Goal: Information Seeking & Learning: Learn about a topic

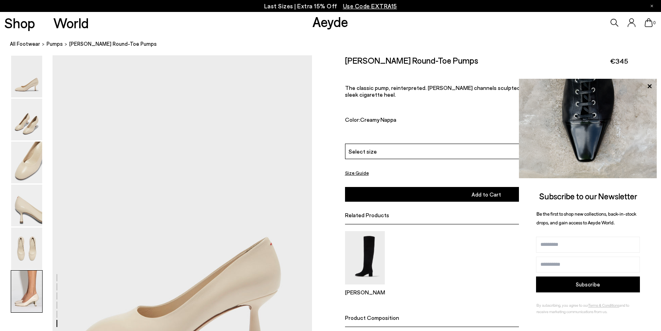
scroll to position [2147, 0]
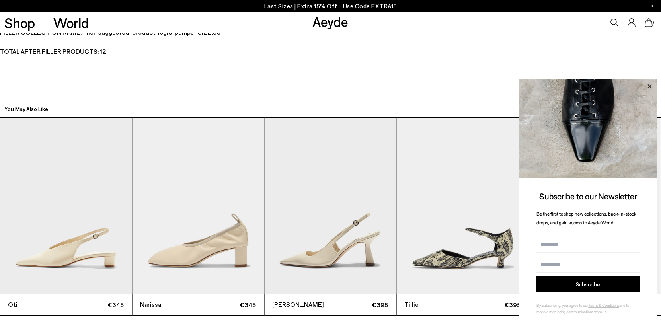
click at [647, 86] on icon at bounding box center [650, 86] width 10 height 10
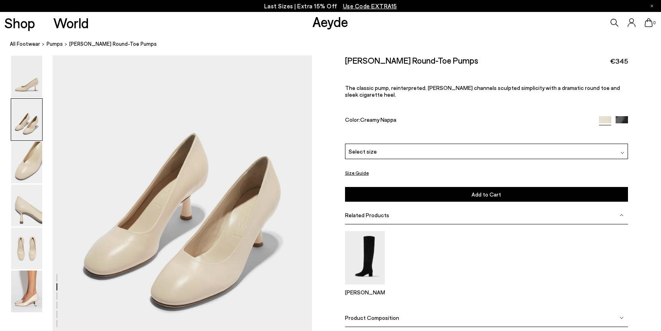
scroll to position [0, 0]
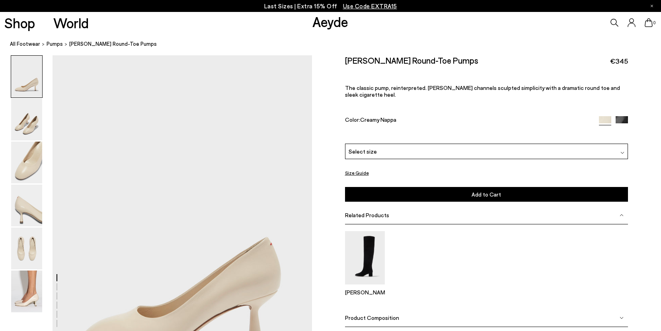
click at [331, 25] on link "Aeyde" at bounding box center [331, 21] width 36 height 17
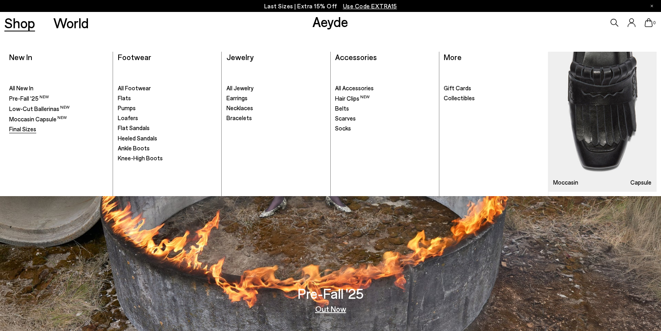
click at [24, 127] on span "Final Sizes" at bounding box center [22, 128] width 27 height 7
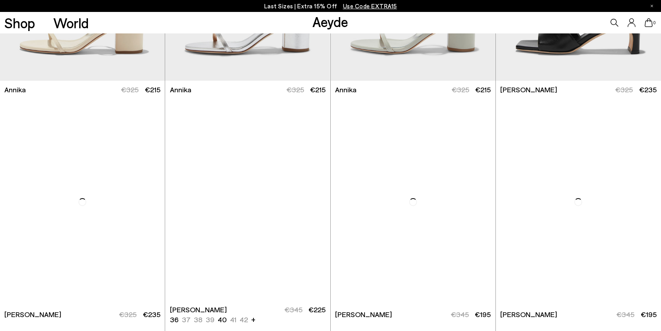
scroll to position [830, 0]
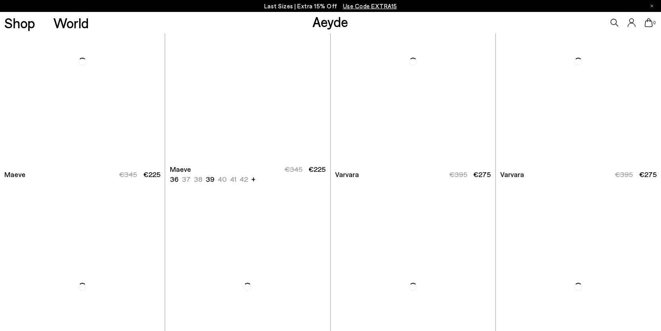
scroll to position [2098, 0]
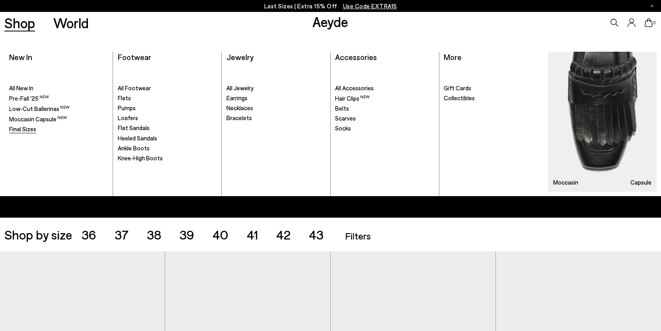
click at [24, 127] on span "Final Sizes" at bounding box center [22, 128] width 27 height 7
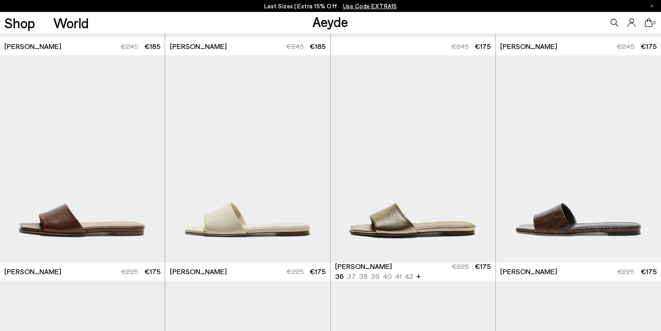
scroll to position [422, 0]
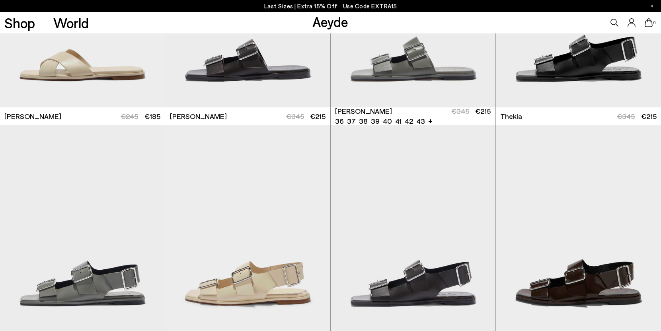
scroll to position [1486, 0]
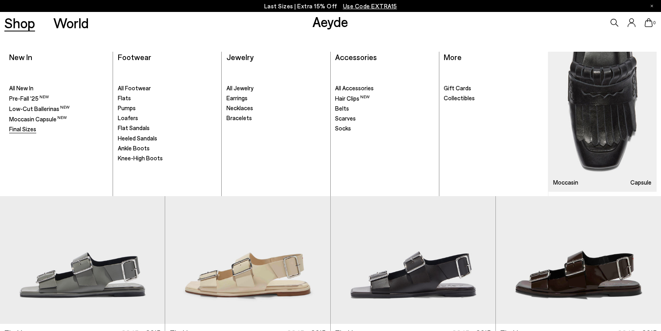
click at [18, 129] on span "Final Sizes" at bounding box center [22, 128] width 27 height 7
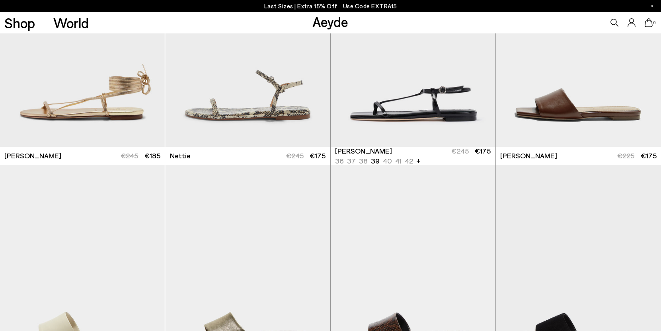
scroll to position [300, 0]
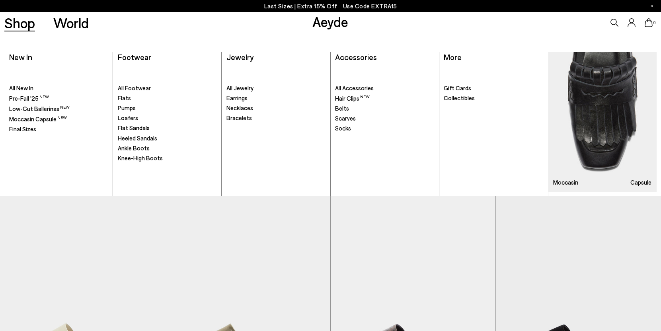
click at [31, 128] on span "Final Sizes" at bounding box center [22, 128] width 27 height 7
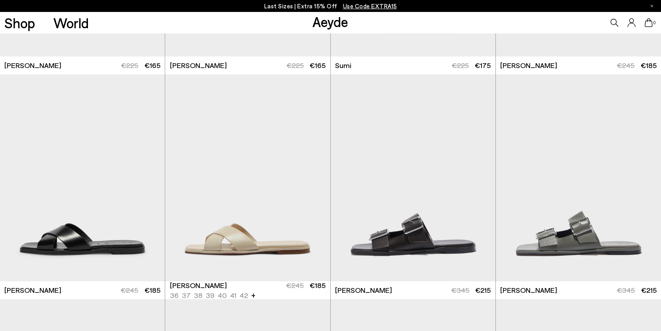
scroll to position [854, 0]
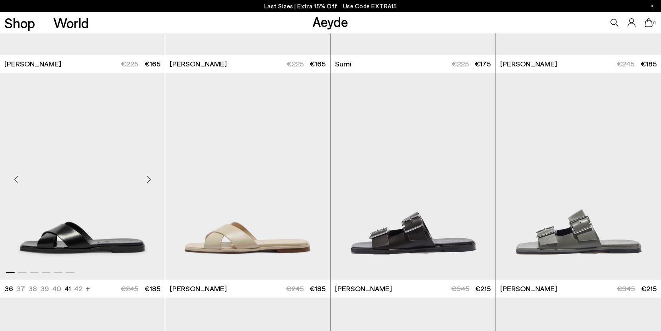
click at [155, 182] on div "Next slide" at bounding box center [149, 180] width 24 height 24
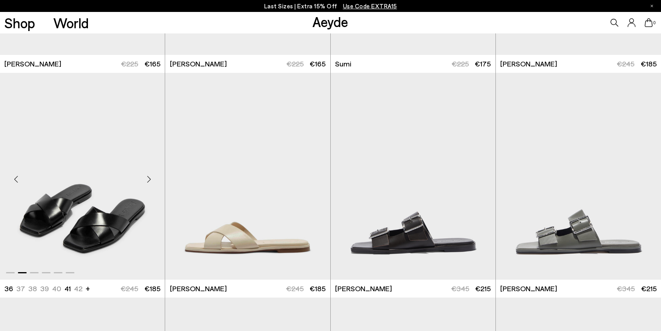
click at [155, 182] on div "Next slide" at bounding box center [149, 180] width 24 height 24
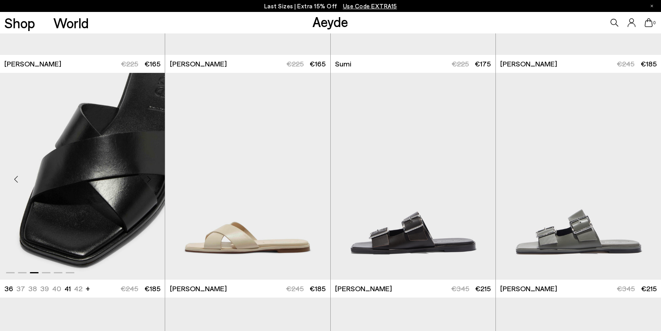
click at [155, 182] on div "Next slide" at bounding box center [149, 180] width 24 height 24
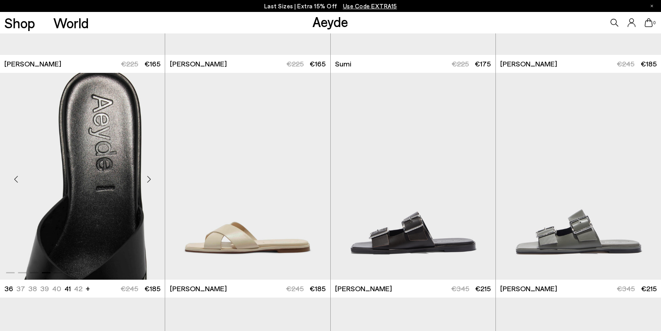
click at [155, 182] on div "Next slide" at bounding box center [149, 180] width 24 height 24
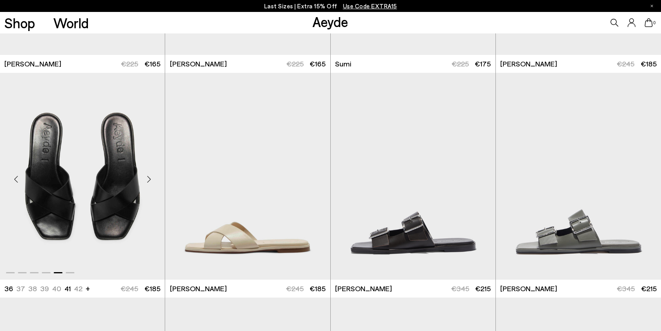
click at [155, 182] on div "Next slide" at bounding box center [149, 180] width 24 height 24
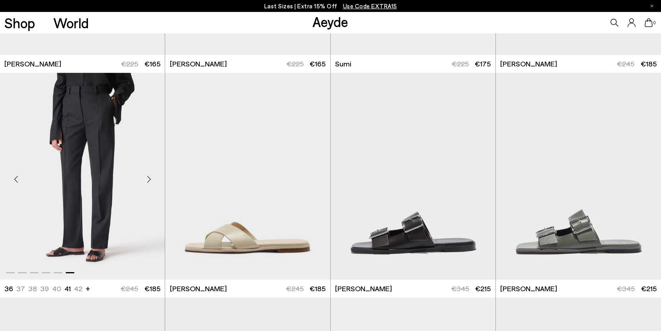
click at [155, 182] on div "Next slide" at bounding box center [149, 180] width 24 height 24
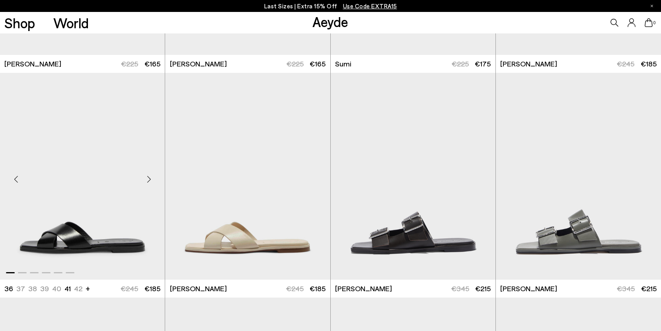
click at [155, 182] on div "Next slide" at bounding box center [149, 180] width 24 height 24
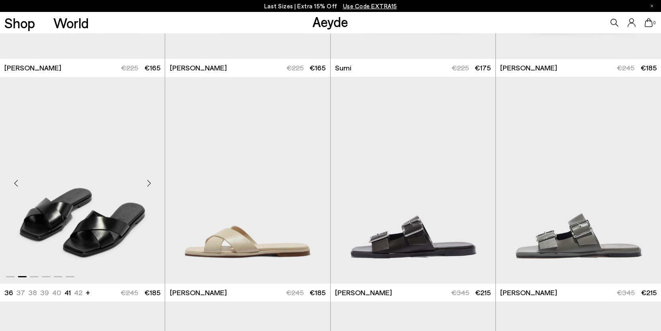
scroll to position [852, 0]
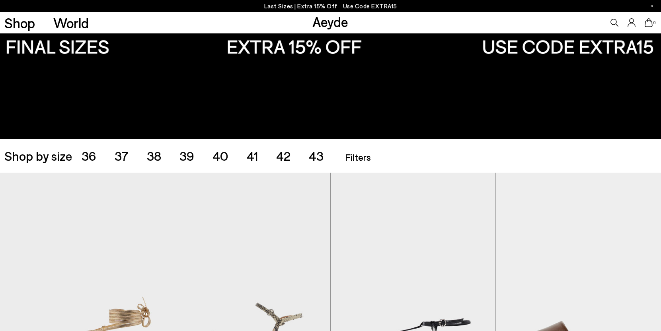
scroll to position [113, 0]
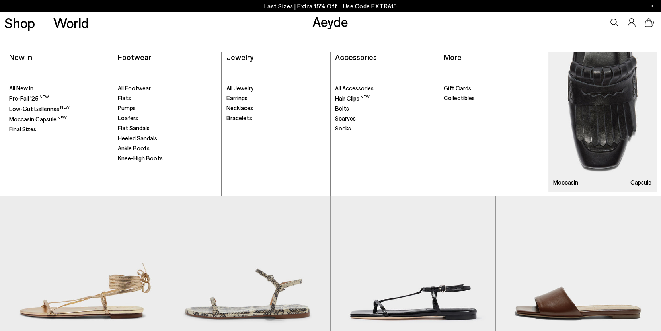
click at [21, 130] on span "Final Sizes" at bounding box center [22, 128] width 27 height 7
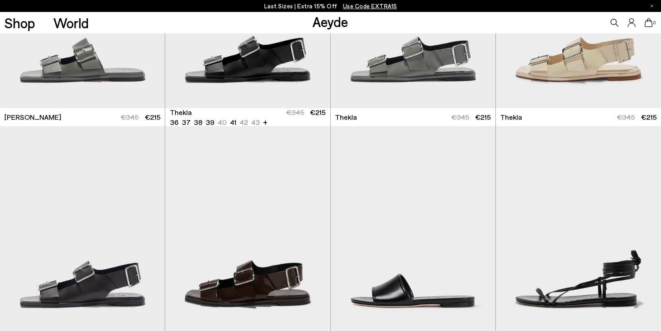
scroll to position [351, 0]
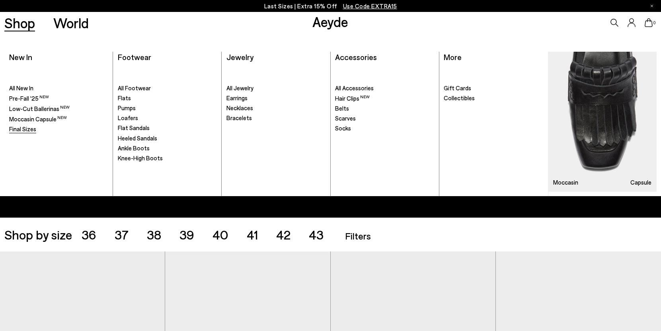
click at [26, 129] on span "Final Sizes" at bounding box center [22, 128] width 27 height 7
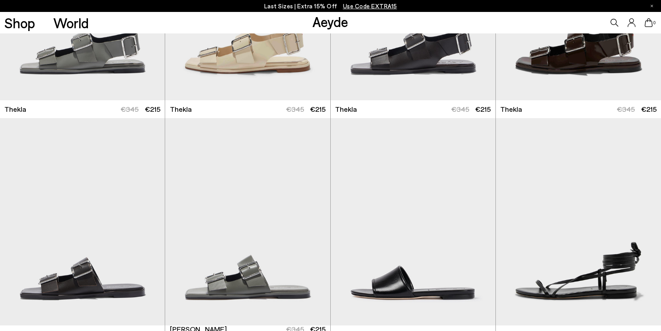
scroll to position [356, 0]
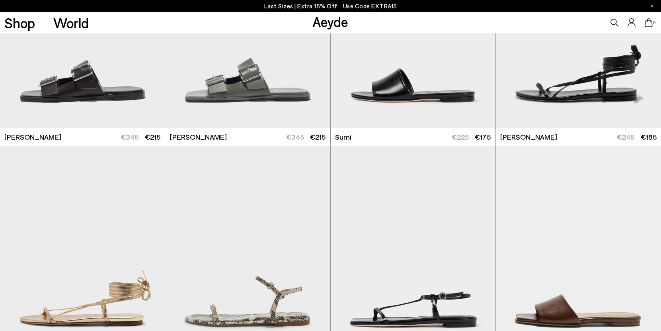
scroll to position [555, 0]
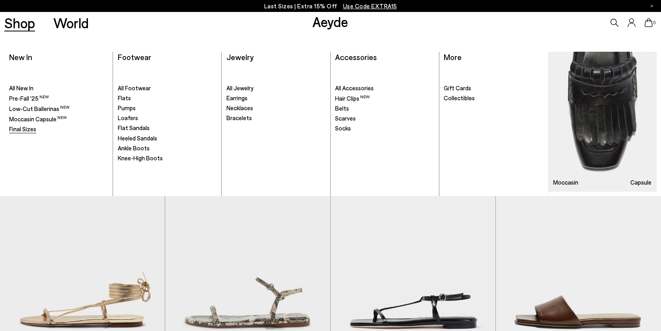
click at [20, 129] on span "Final Sizes" at bounding box center [22, 128] width 27 height 7
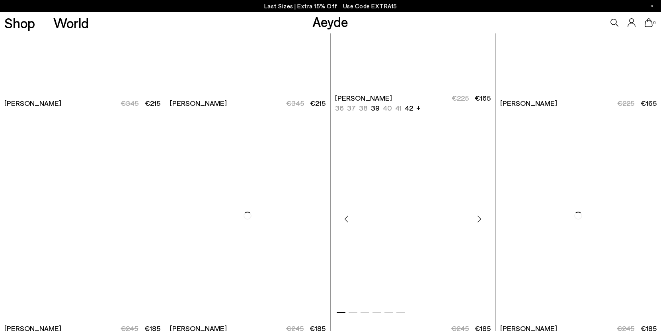
scroll to position [591, 0]
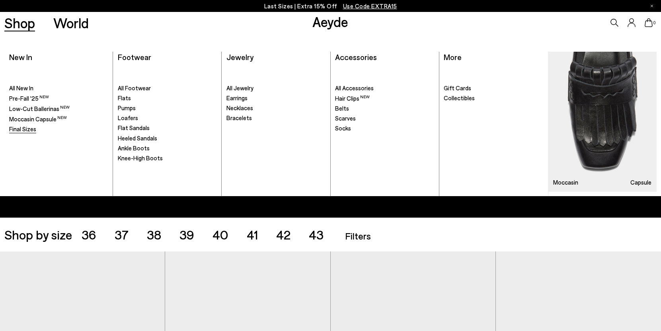
click at [25, 131] on span "Final Sizes" at bounding box center [22, 128] width 27 height 7
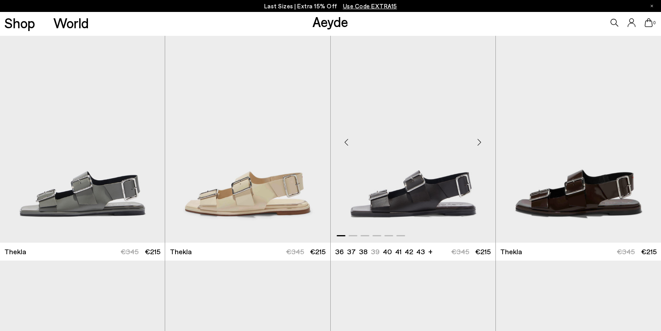
scroll to position [213, 0]
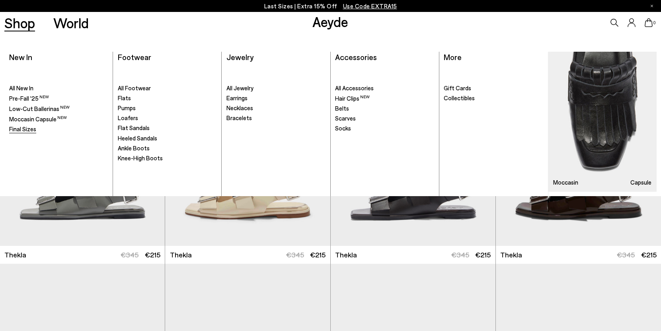
click at [29, 129] on span "Final Sizes" at bounding box center [22, 128] width 27 height 7
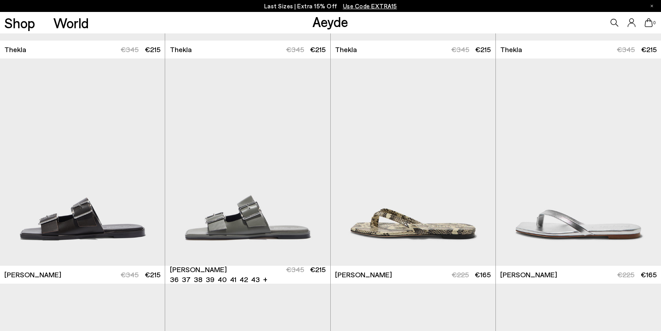
scroll to position [442, 0]
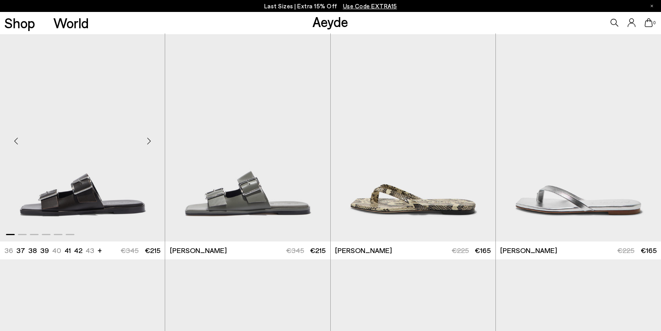
click at [154, 134] on div "Next slide" at bounding box center [149, 141] width 24 height 24
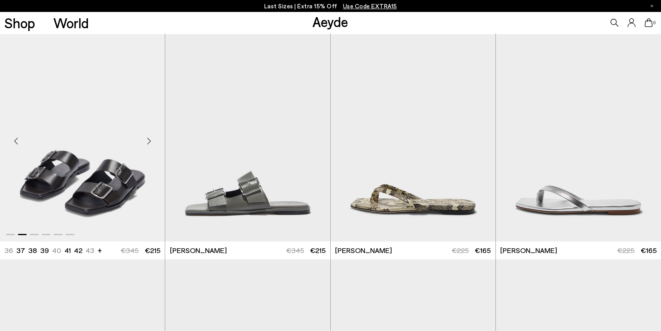
click at [154, 134] on div "Next slide" at bounding box center [149, 141] width 24 height 24
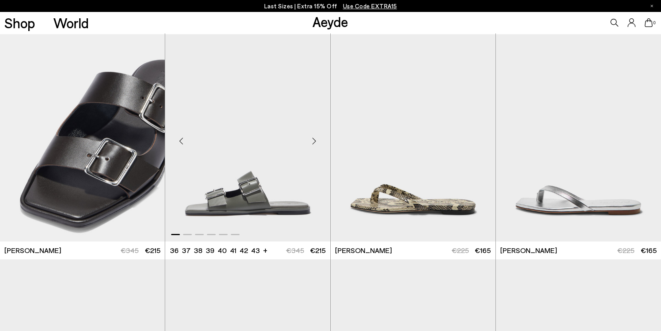
click at [313, 137] on div "Next slide" at bounding box center [315, 141] width 24 height 24
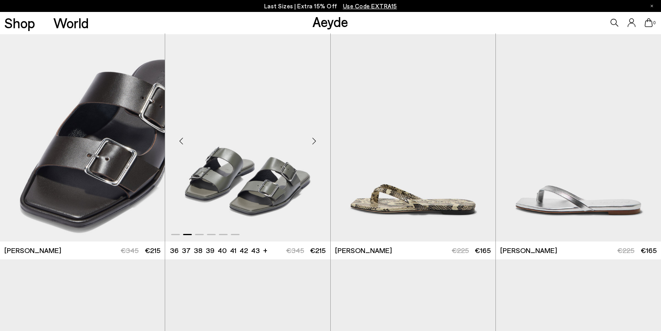
click at [313, 137] on div "Next slide" at bounding box center [315, 141] width 24 height 24
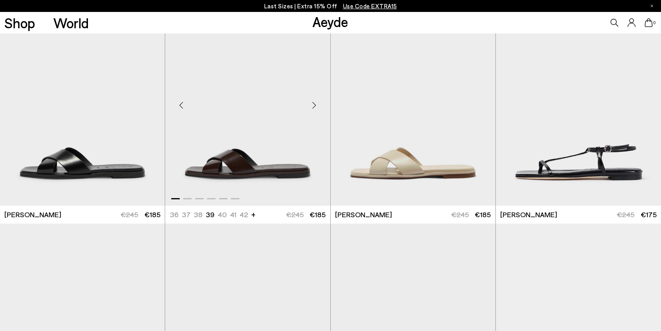
scroll to position [702, 0]
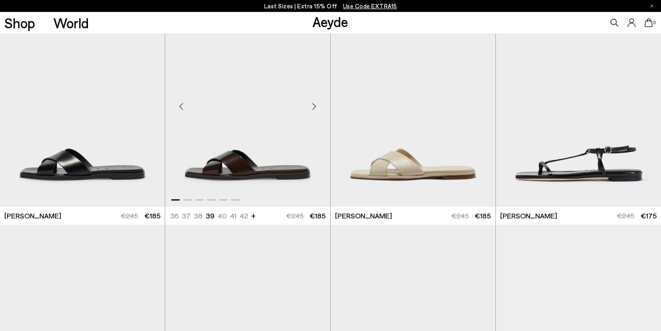
click at [314, 110] on div "Next slide" at bounding box center [315, 106] width 24 height 24
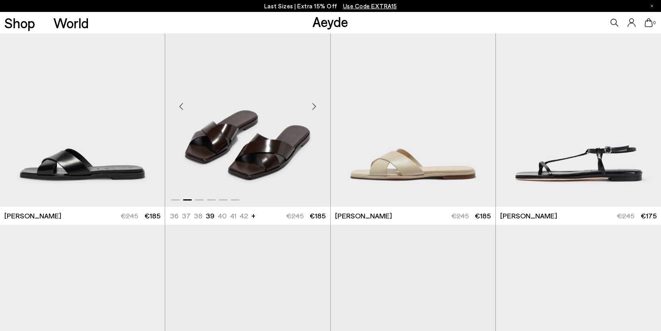
click at [314, 110] on div "Next slide" at bounding box center [315, 106] width 24 height 24
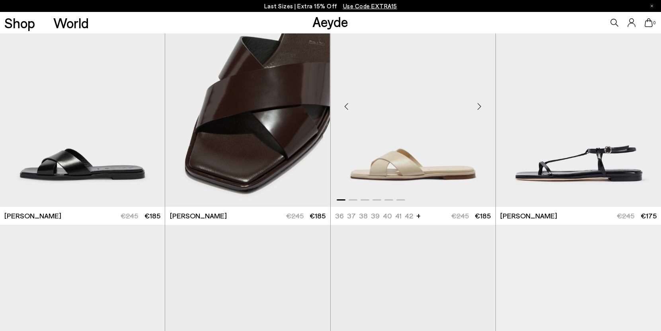
click at [346, 100] on div "Previous slide" at bounding box center [347, 106] width 24 height 24
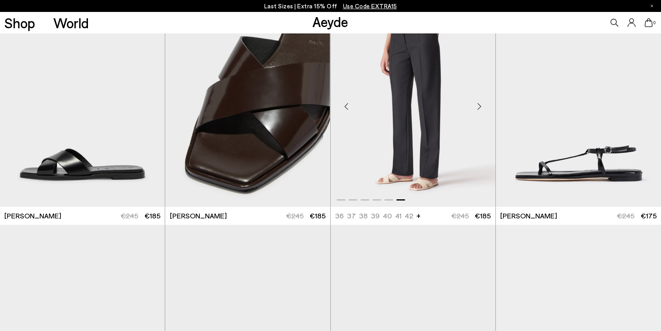
click at [346, 100] on div "Previous slide" at bounding box center [347, 106] width 24 height 24
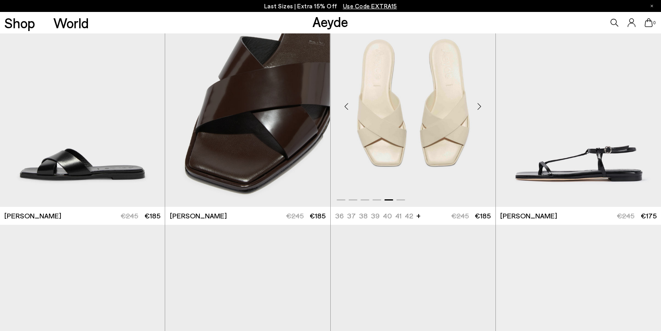
click at [346, 100] on div "Previous slide" at bounding box center [347, 106] width 24 height 24
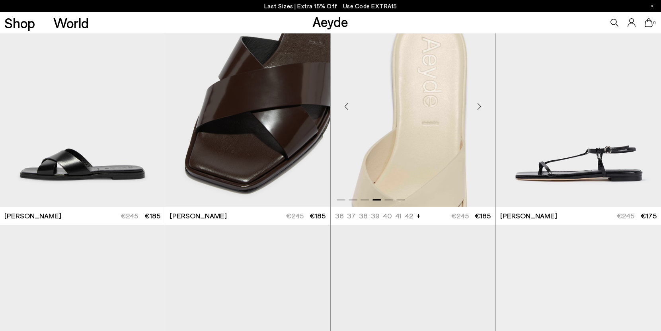
click at [346, 100] on div "Previous slide" at bounding box center [347, 106] width 24 height 24
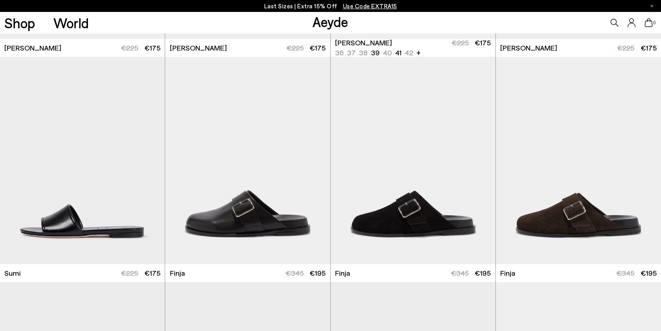
scroll to position [1322, 0]
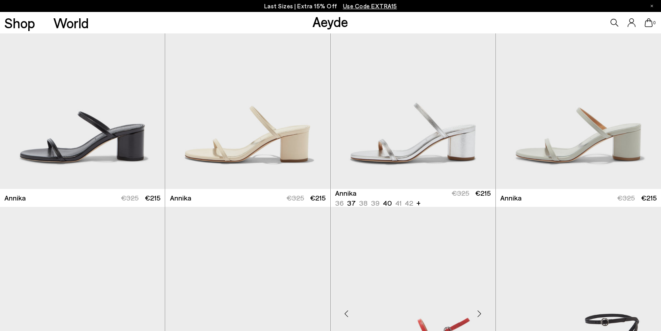
scroll to position [2303, 0]
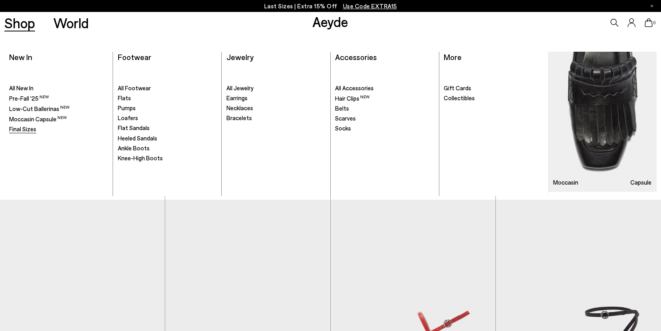
click at [27, 129] on span "Final Sizes" at bounding box center [22, 128] width 27 height 7
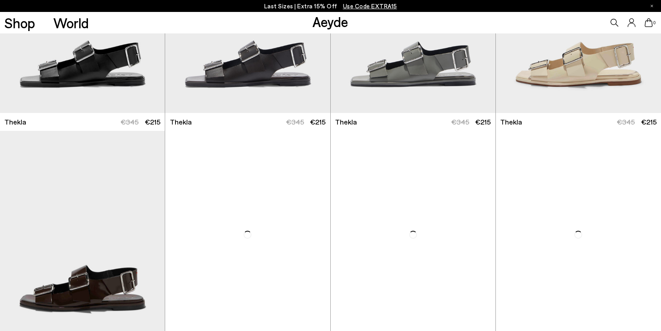
scroll to position [345, 0]
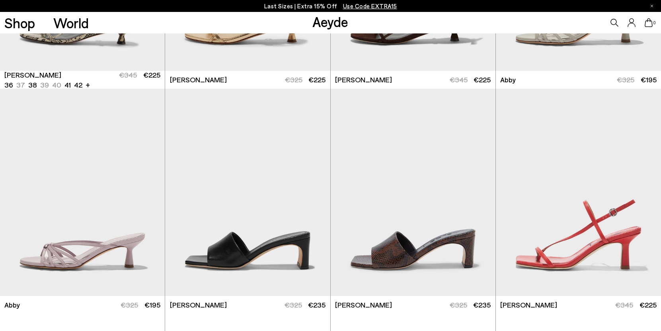
scroll to position [2416, 0]
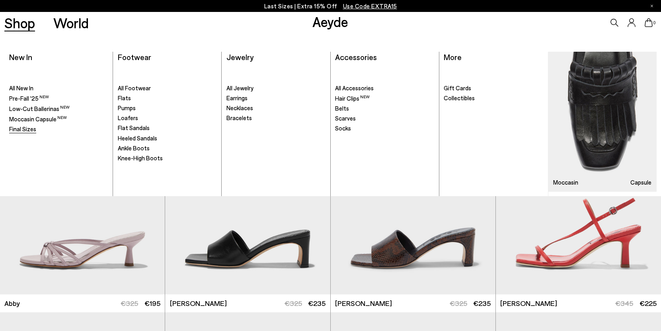
click at [25, 129] on span "Final Sizes" at bounding box center [22, 128] width 27 height 7
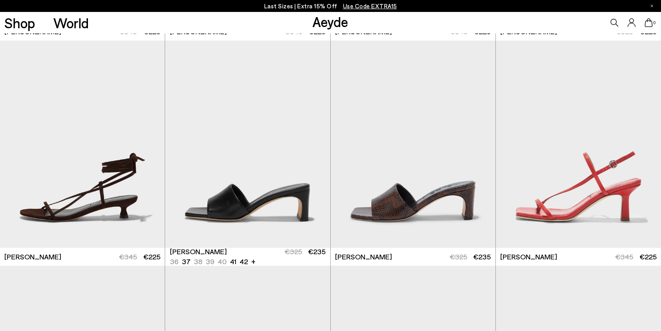
scroll to position [2467, 0]
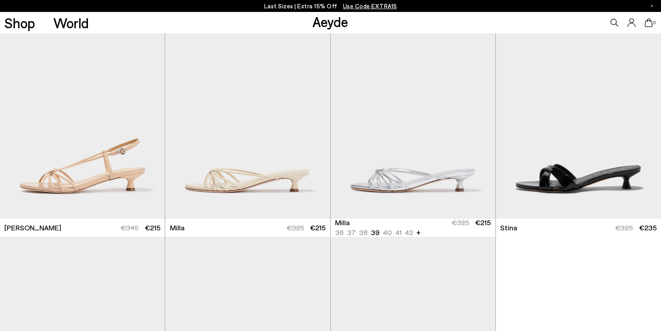
scroll to position [5195, 0]
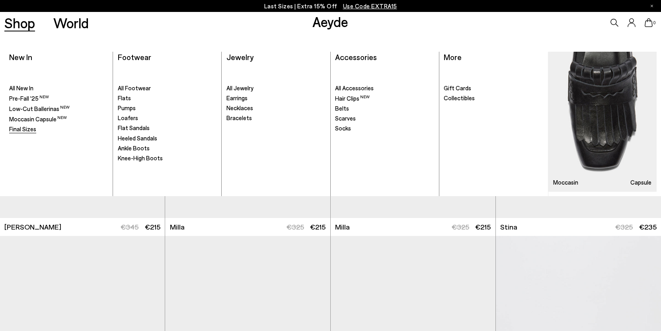
click at [23, 127] on span "Final Sizes" at bounding box center [22, 128] width 27 height 7
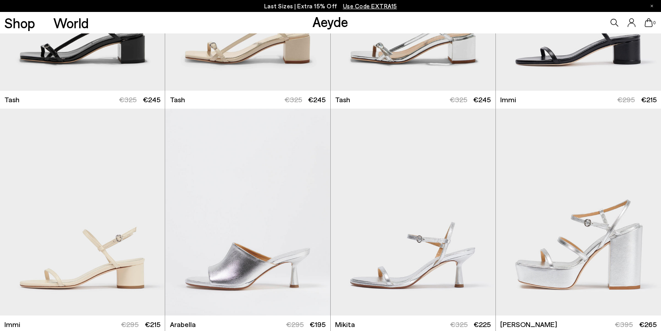
scroll to position [5089, 0]
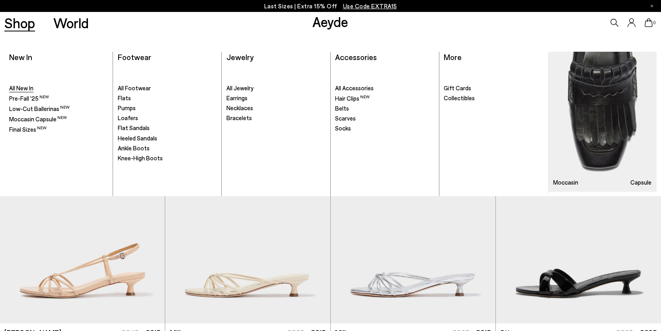
click at [27, 86] on span "All New In" at bounding box center [21, 87] width 24 height 7
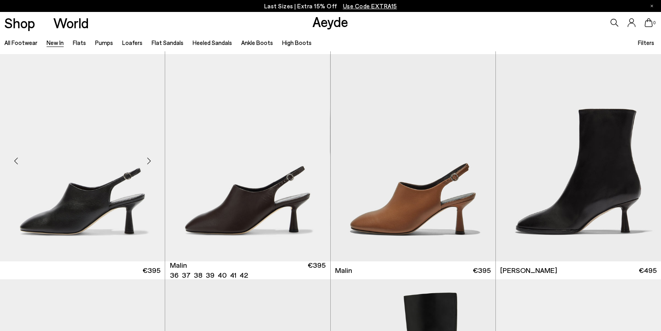
scroll to position [2289, 0]
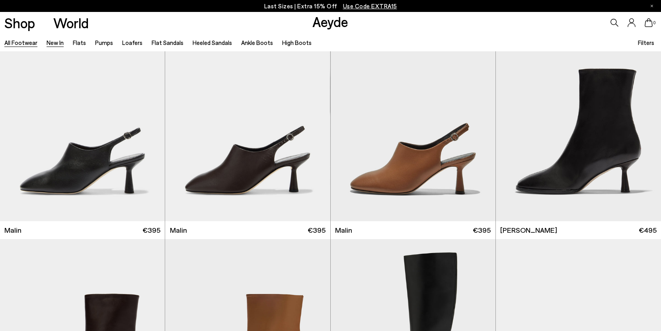
click at [20, 42] on link "All Footwear" at bounding box center [20, 42] width 33 height 7
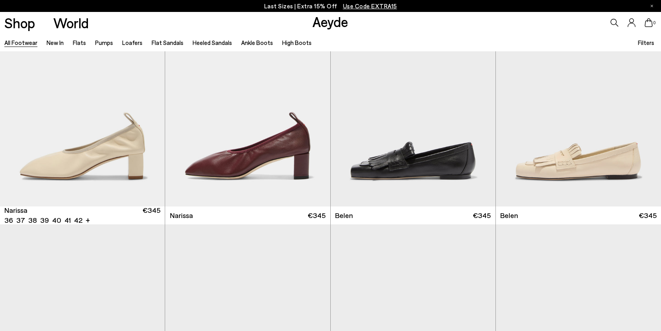
scroll to position [279, 0]
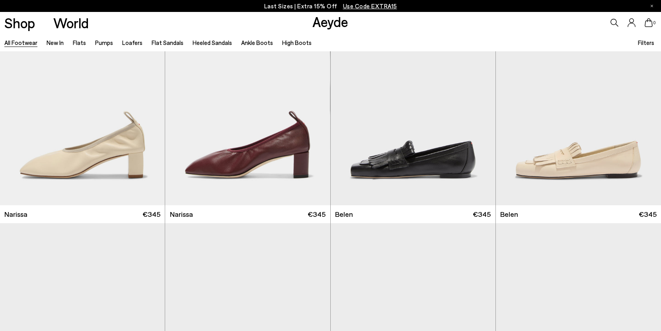
click at [322, 28] on link "Aeyde" at bounding box center [331, 21] width 36 height 17
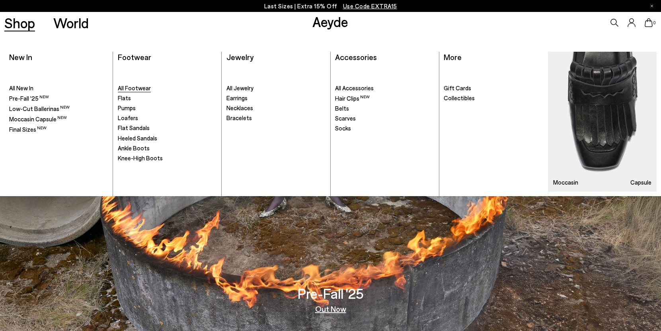
click at [126, 89] on span "All Footwear" at bounding box center [134, 87] width 33 height 7
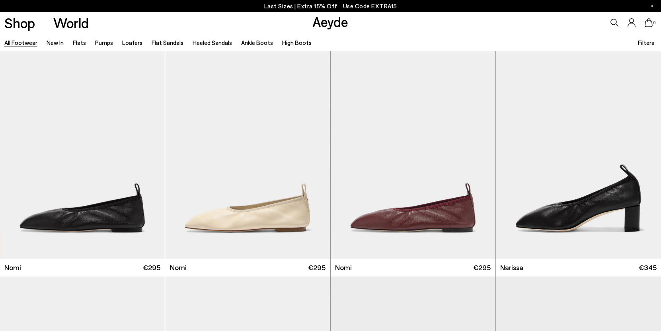
click at [23, 44] on link "All Footwear" at bounding box center [20, 42] width 33 height 7
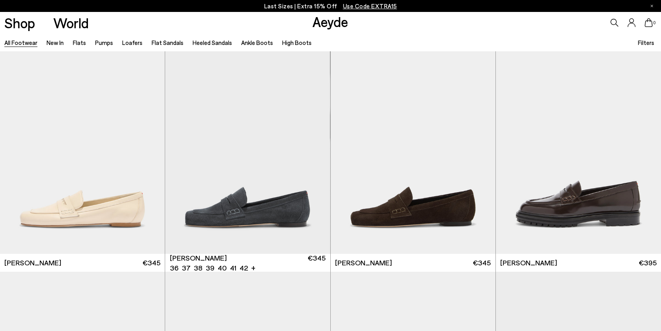
scroll to position [460, 0]
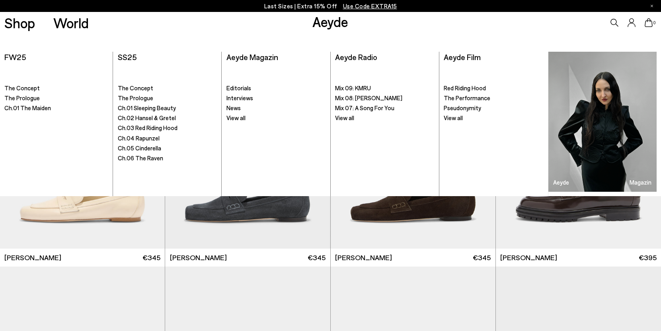
click at [334, 28] on link "Aeyde" at bounding box center [331, 21] width 36 height 17
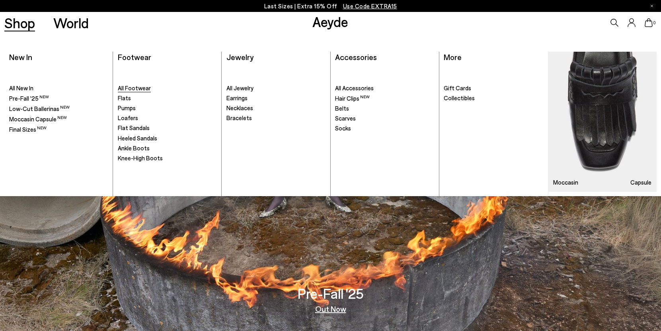
click at [135, 88] on span "All Footwear" at bounding box center [134, 87] width 33 height 7
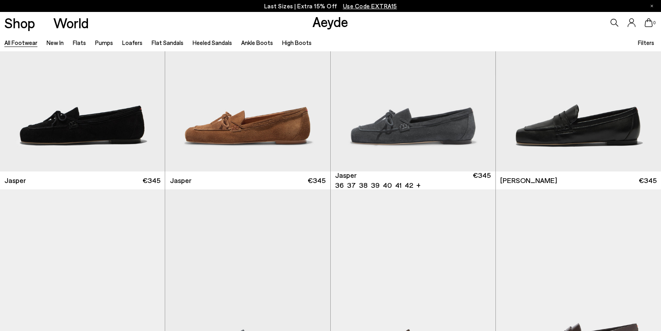
scroll to position [319, 0]
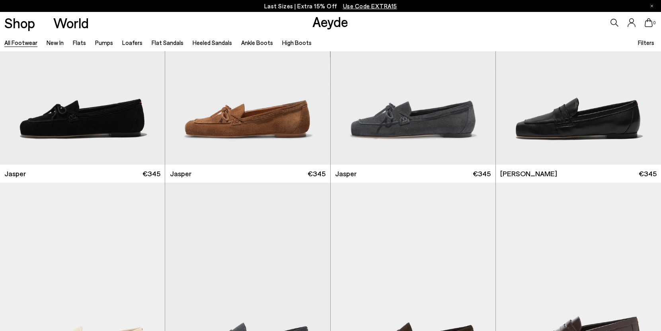
click at [18, 41] on link "All Footwear" at bounding box center [20, 42] width 33 height 7
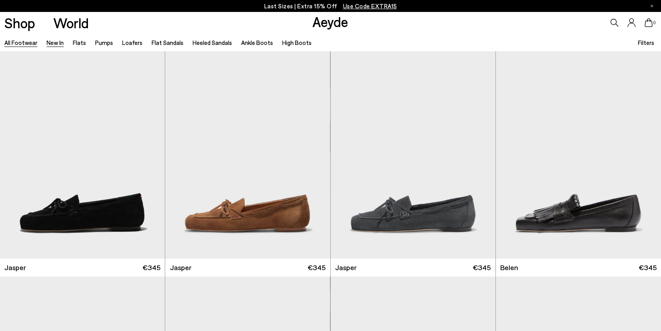
click at [56, 44] on link "New In" at bounding box center [55, 42] width 17 height 7
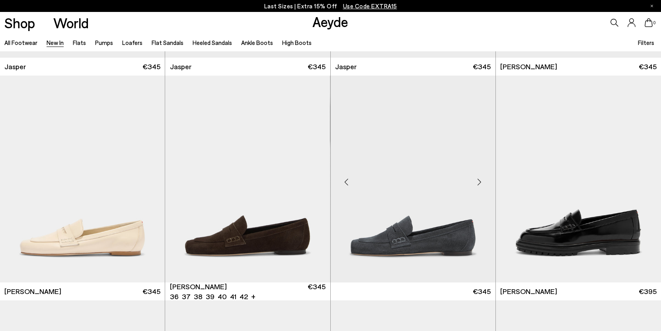
scroll to position [434, 0]
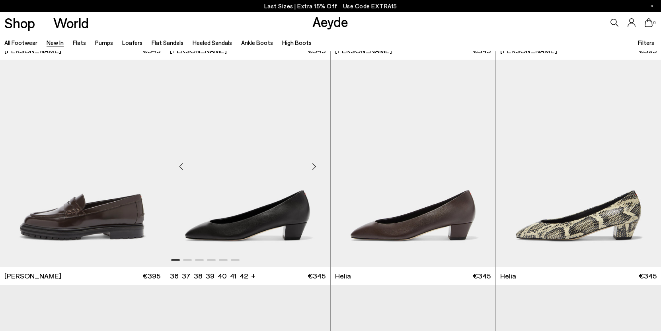
scroll to position [668, 0]
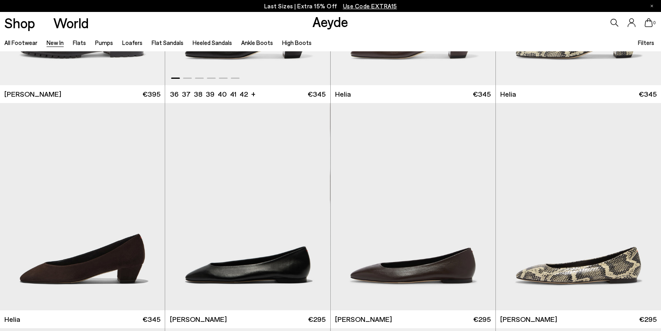
scroll to position [883, 0]
